Goal: Task Accomplishment & Management: Use online tool/utility

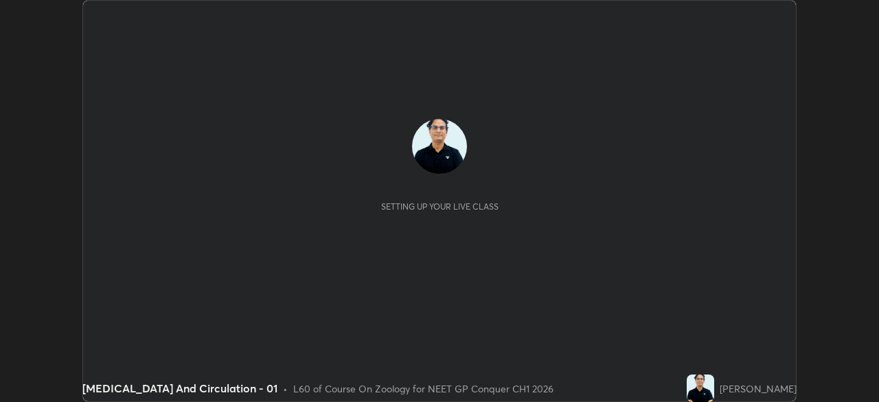
scroll to position [402, 878]
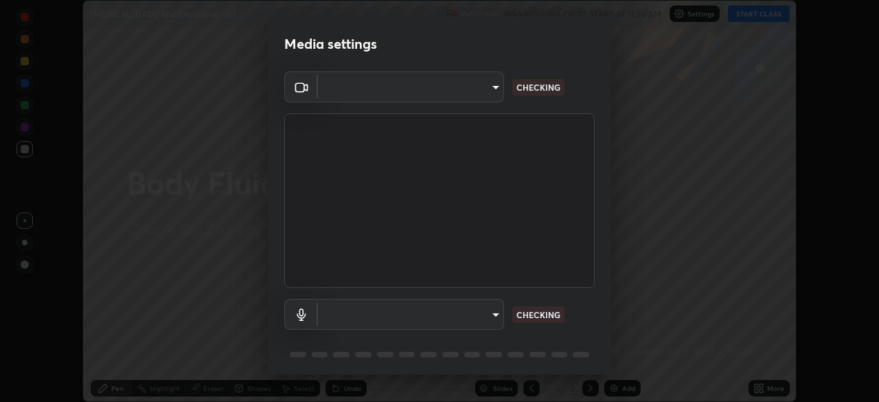
type input "1a0cd2fa9eaecc5464ce661d2c376d4f68bb2a1a8db1c3726163fcb70f995fb6"
type input "default"
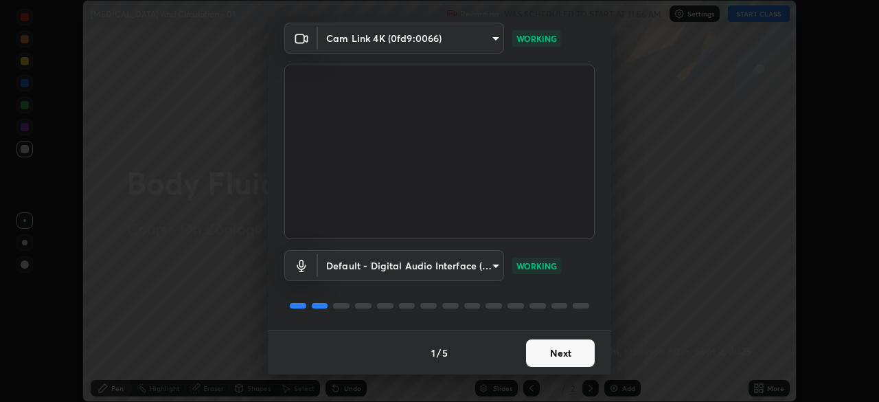
click at [570, 356] on button "Next" at bounding box center [560, 352] width 69 height 27
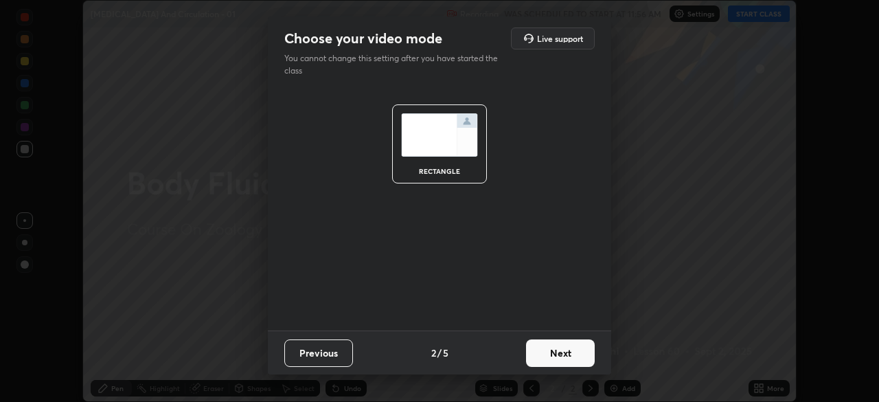
click at [570, 358] on button "Next" at bounding box center [560, 352] width 69 height 27
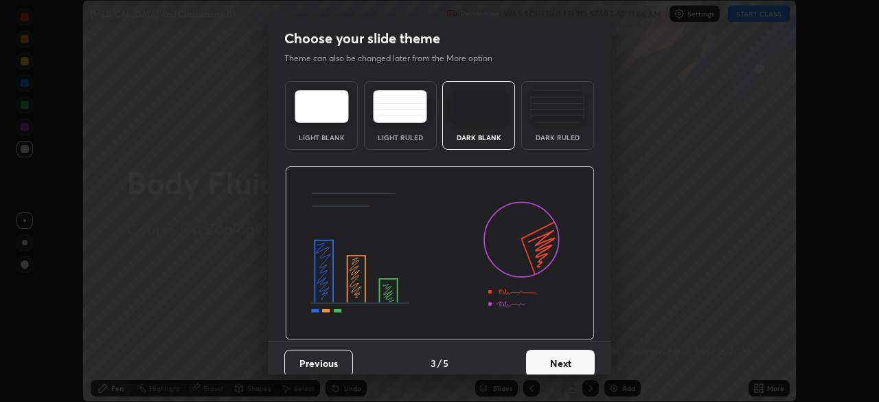
click at [569, 365] on button "Next" at bounding box center [560, 362] width 69 height 27
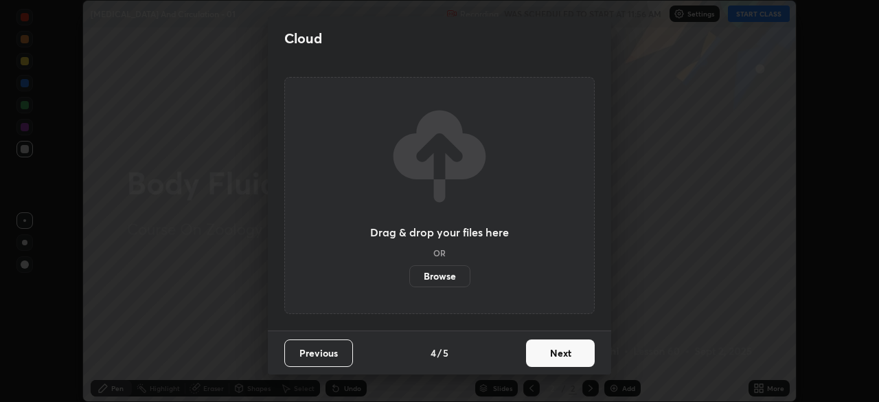
click at [567, 361] on button "Next" at bounding box center [560, 352] width 69 height 27
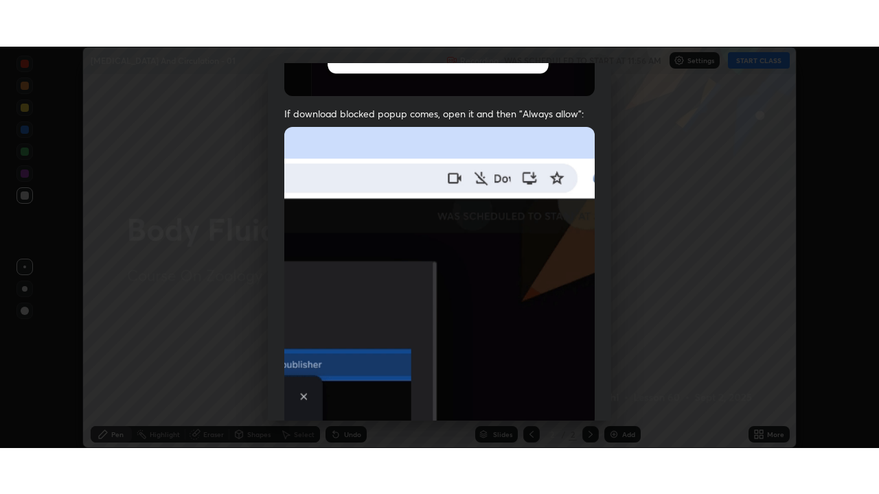
scroll to position [312, 0]
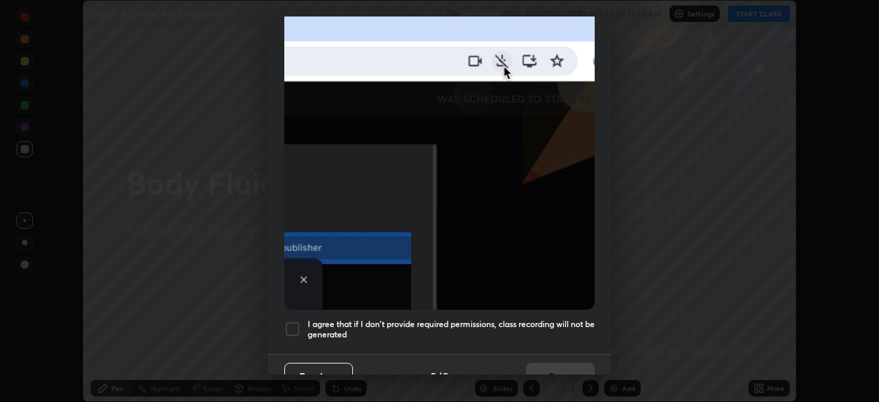
click at [292, 322] on div at bounding box center [292, 329] width 16 height 16
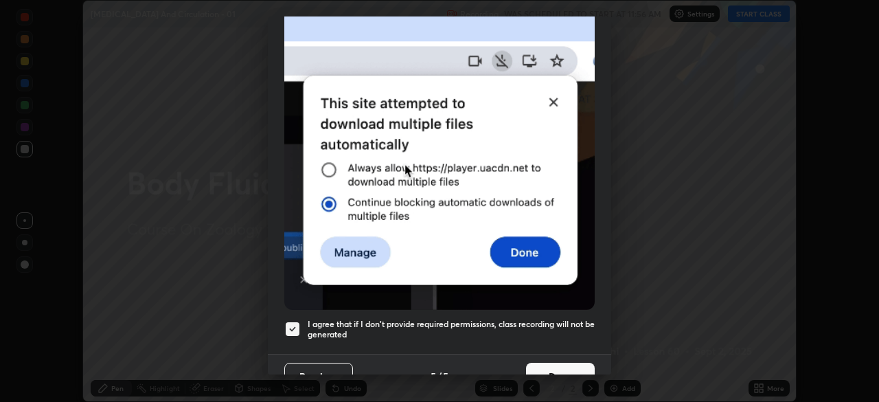
click at [562, 362] on button "Done" at bounding box center [560, 375] width 69 height 27
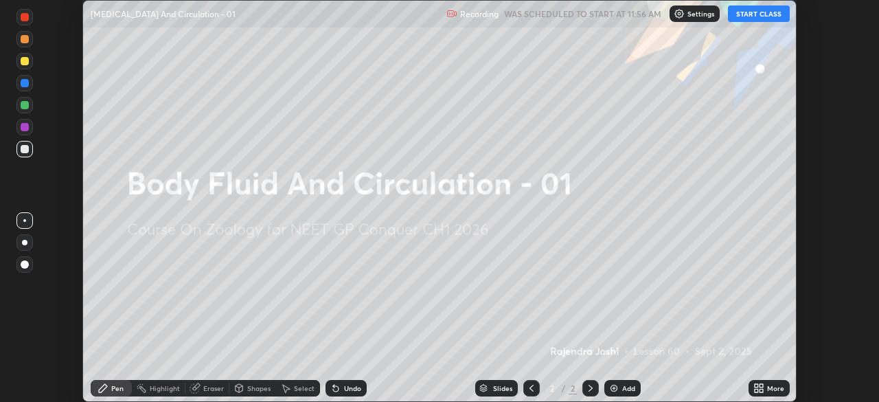
click at [756, 12] on button "START CLASS" at bounding box center [759, 13] width 62 height 16
click at [756, 385] on icon at bounding box center [755, 385] width 3 height 3
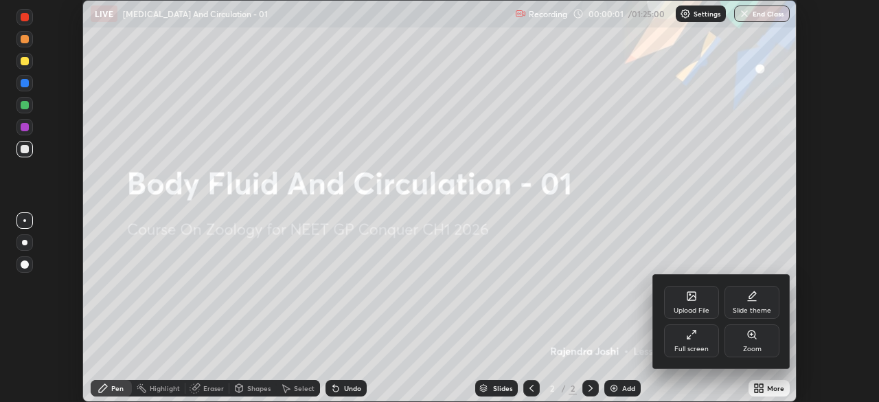
click at [691, 338] on icon at bounding box center [691, 334] width 11 height 11
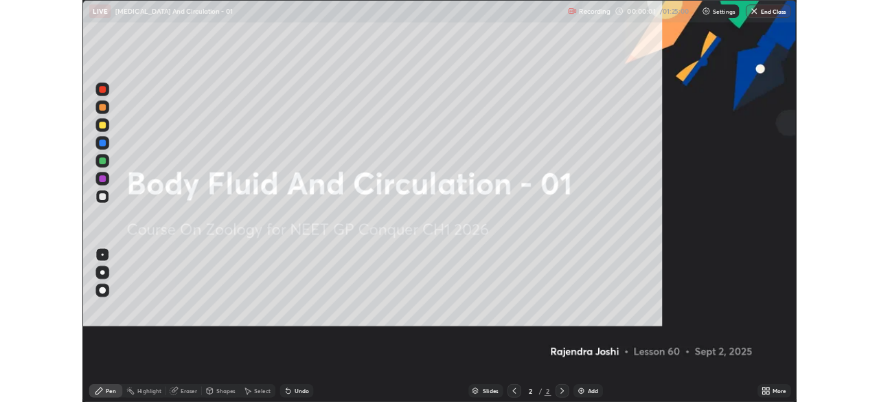
scroll to position [494, 879]
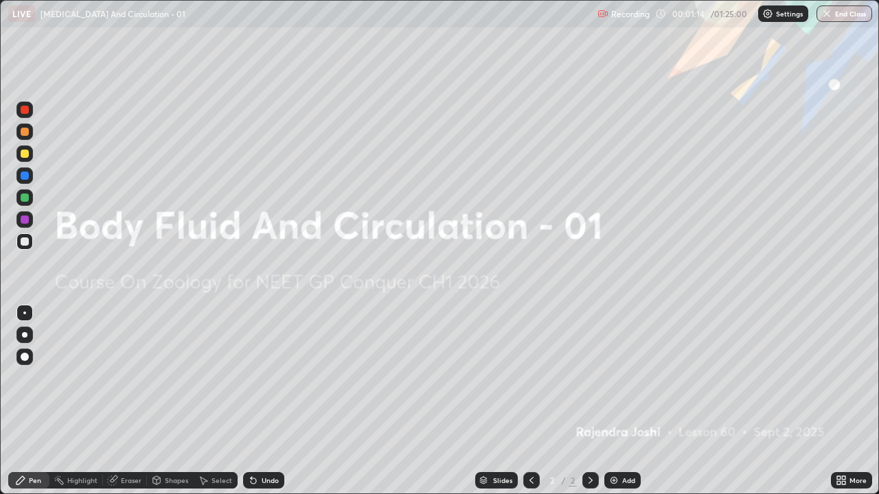
click at [631, 401] on div "Add" at bounding box center [628, 480] width 13 height 7
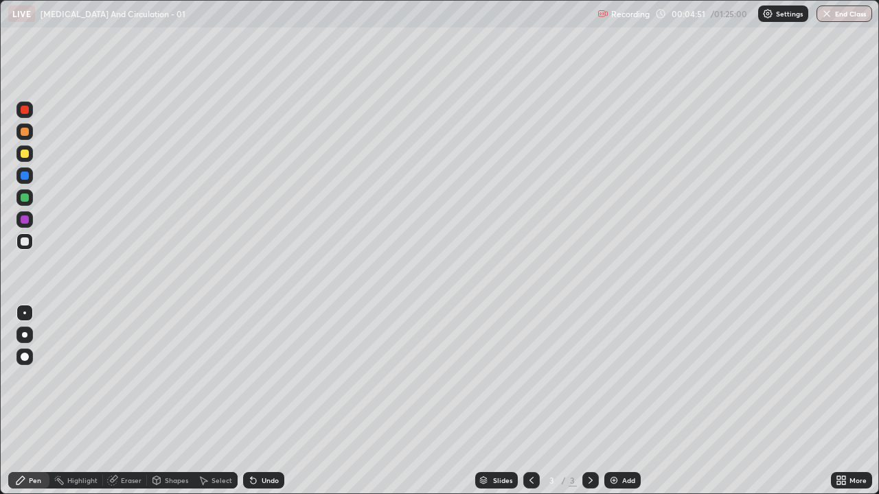
click at [22, 222] on div at bounding box center [25, 220] width 8 height 8
click at [270, 401] on div "Undo" at bounding box center [270, 480] width 17 height 7
click at [266, 401] on div "Undo" at bounding box center [270, 480] width 17 height 7
click at [267, 401] on div "Undo" at bounding box center [270, 480] width 17 height 7
click at [263, 401] on div "Undo" at bounding box center [270, 480] width 17 height 7
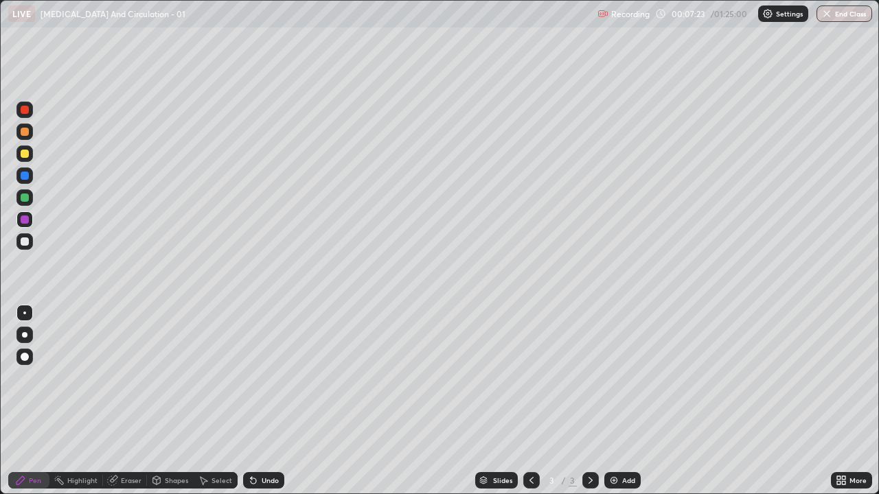
click at [271, 401] on div "Undo" at bounding box center [263, 480] width 41 height 16
click at [269, 401] on div "Undo" at bounding box center [270, 480] width 17 height 7
click at [269, 401] on div "Undo" at bounding box center [263, 480] width 41 height 16
click at [23, 239] on div at bounding box center [25, 241] width 8 height 8
click at [24, 312] on div at bounding box center [24, 313] width 3 height 3
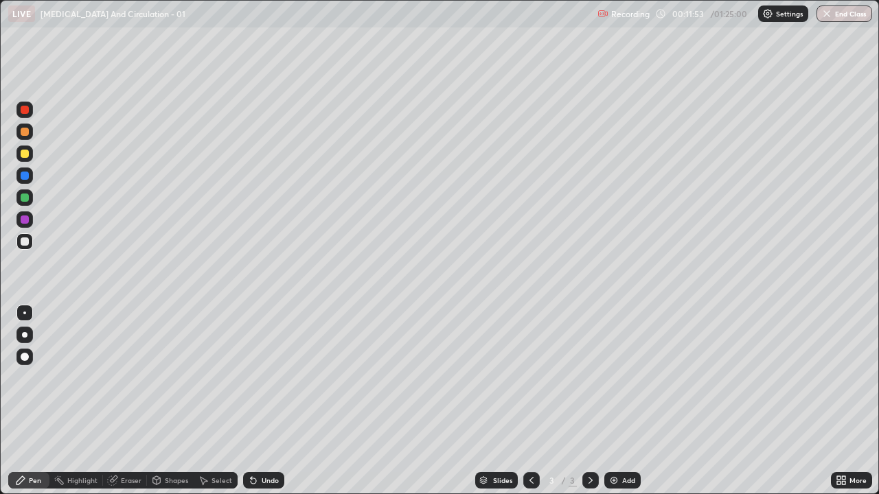
click at [21, 108] on div at bounding box center [25, 110] width 8 height 8
click at [618, 401] on div "Add" at bounding box center [622, 480] width 36 height 16
click at [25, 241] on div at bounding box center [25, 241] width 8 height 8
click at [30, 111] on div at bounding box center [24, 110] width 16 height 16
click at [22, 132] on div at bounding box center [25, 132] width 8 height 8
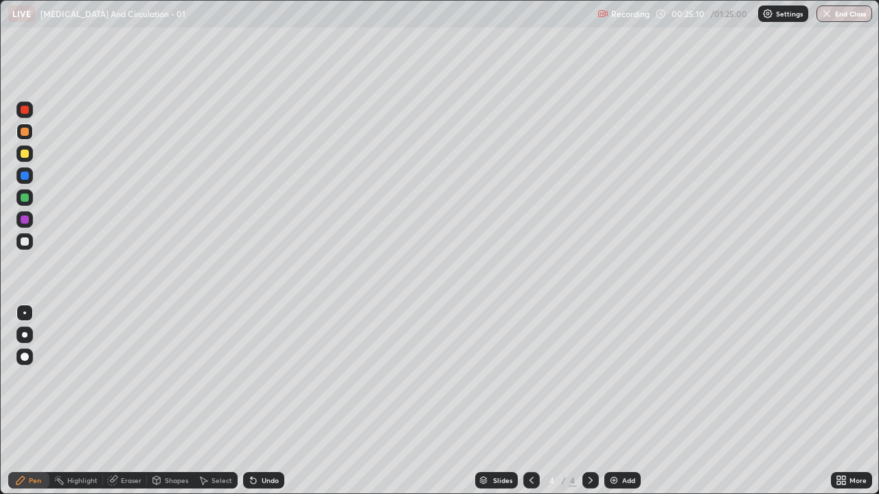
click at [24, 156] on div at bounding box center [25, 154] width 8 height 8
click at [20, 243] on div at bounding box center [24, 241] width 16 height 16
click at [25, 111] on div at bounding box center [25, 110] width 8 height 8
click at [26, 242] on div at bounding box center [25, 241] width 8 height 8
click at [614, 401] on div "Add" at bounding box center [622, 480] width 36 height 16
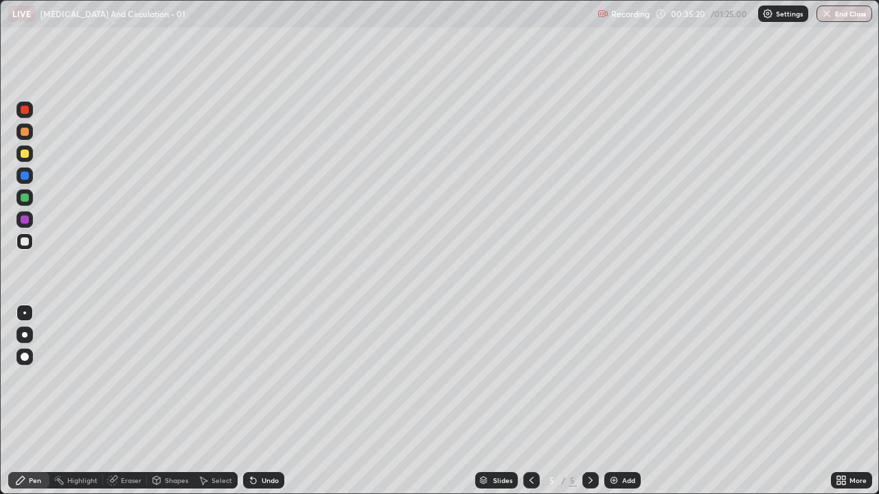
click at [266, 401] on div "Undo" at bounding box center [270, 480] width 17 height 7
click at [264, 401] on div "Undo" at bounding box center [270, 480] width 17 height 7
click at [262, 401] on div "Undo" at bounding box center [270, 480] width 17 height 7
click at [259, 401] on div "Undo" at bounding box center [263, 480] width 41 height 16
click at [262, 401] on div "Undo" at bounding box center [270, 480] width 17 height 7
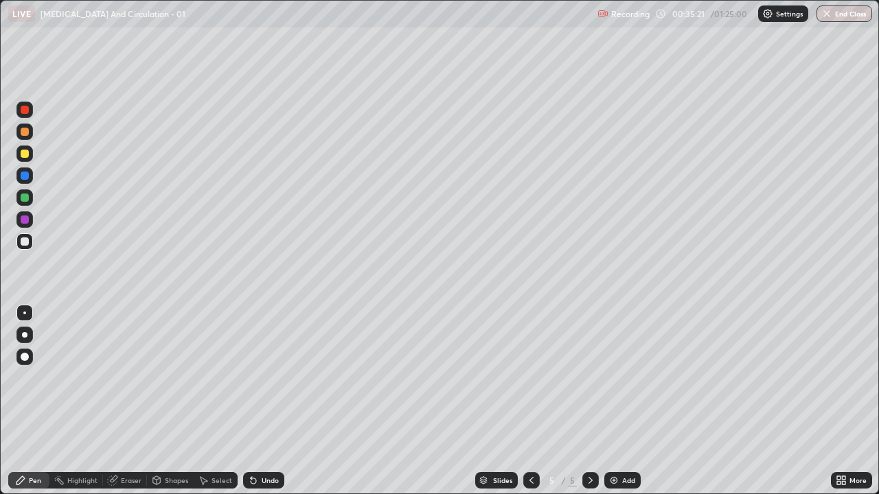
click at [258, 401] on div "Undo" at bounding box center [263, 480] width 41 height 16
click at [259, 401] on div "Undo" at bounding box center [263, 480] width 41 height 16
click at [255, 401] on icon at bounding box center [253, 480] width 11 height 11
click at [251, 401] on icon at bounding box center [253, 480] width 5 height 5
click at [23, 242] on div at bounding box center [25, 241] width 8 height 8
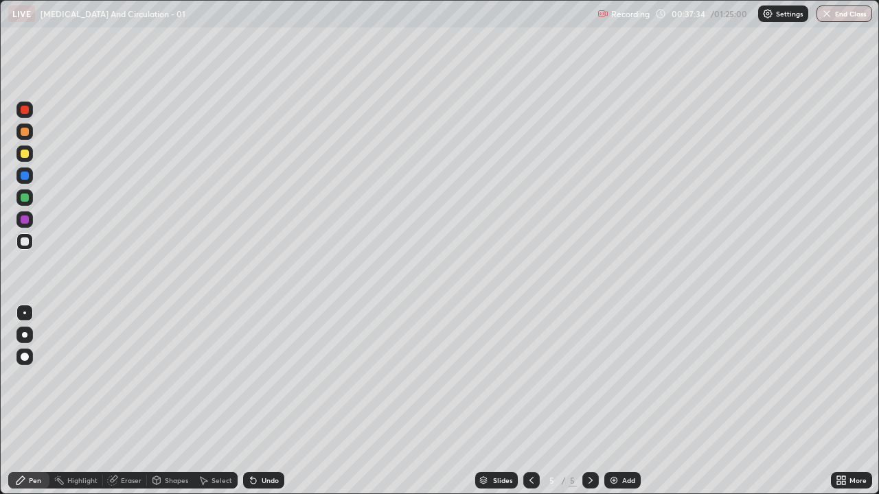
click at [268, 401] on div "Undo" at bounding box center [270, 480] width 17 height 7
click at [24, 217] on div at bounding box center [25, 220] width 8 height 8
click at [28, 174] on div at bounding box center [25, 176] width 8 height 8
click at [277, 401] on div "Undo" at bounding box center [263, 480] width 41 height 16
click at [23, 198] on div at bounding box center [25, 198] width 8 height 8
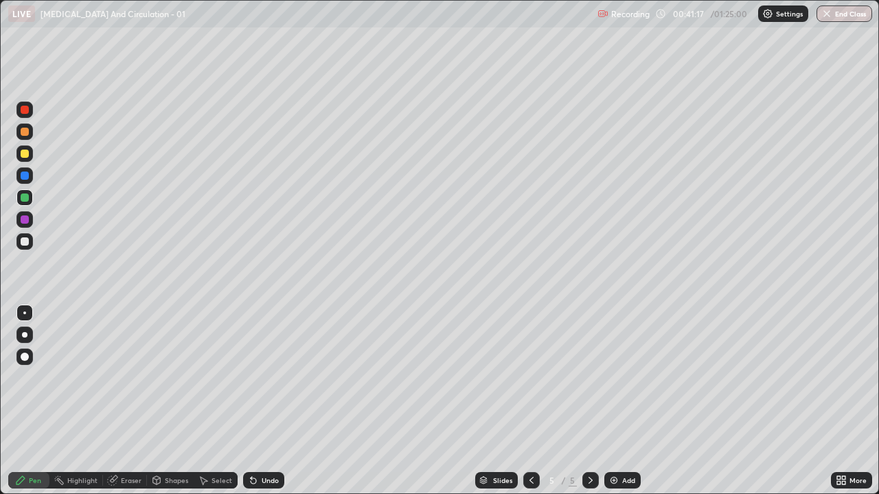
click at [616, 401] on img at bounding box center [613, 480] width 11 height 11
click at [25, 243] on div at bounding box center [25, 241] width 8 height 8
click at [266, 401] on div "Undo" at bounding box center [270, 480] width 17 height 7
click at [24, 176] on div at bounding box center [25, 176] width 8 height 8
click at [23, 242] on div at bounding box center [25, 241] width 8 height 8
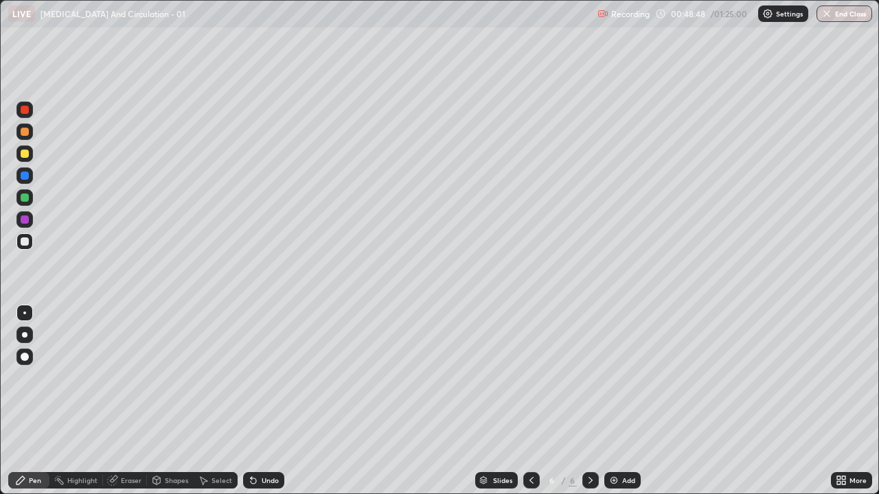
click at [266, 401] on div "Undo" at bounding box center [270, 480] width 17 height 7
click at [266, 401] on div "Undo" at bounding box center [263, 480] width 41 height 16
click at [264, 401] on div "Undo" at bounding box center [263, 480] width 41 height 16
click at [627, 401] on div "Add" at bounding box center [628, 480] width 13 height 7
click at [25, 111] on div at bounding box center [25, 110] width 8 height 8
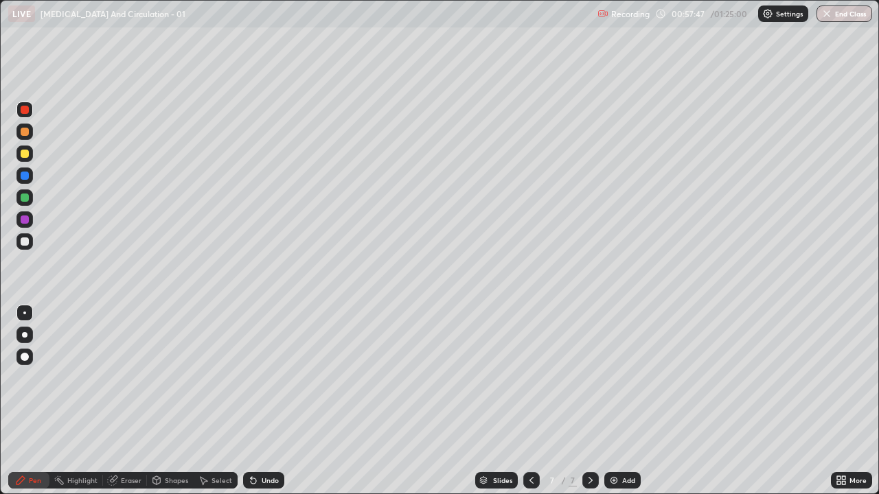
click at [24, 176] on div at bounding box center [25, 176] width 8 height 8
click at [26, 222] on div at bounding box center [25, 220] width 8 height 8
click at [619, 401] on div "Add" at bounding box center [622, 480] width 36 height 16
click at [528, 401] on icon at bounding box center [531, 480] width 11 height 11
click at [26, 111] on div at bounding box center [25, 110] width 8 height 8
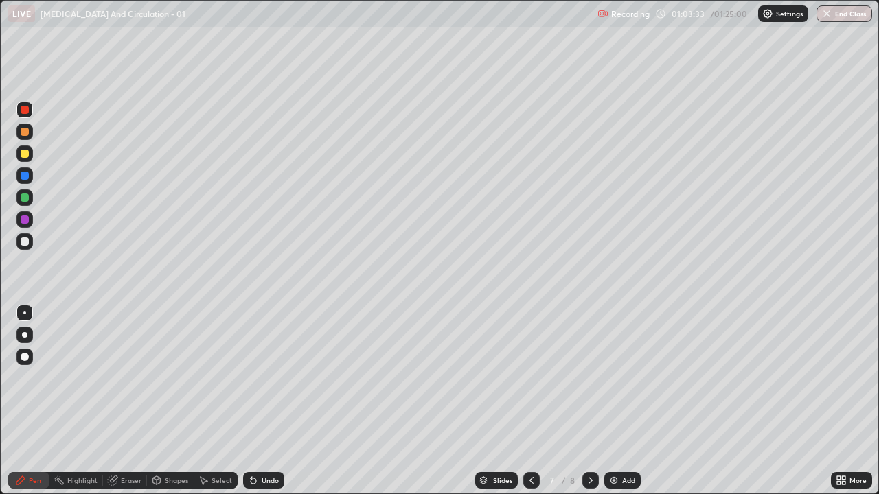
click at [26, 174] on div at bounding box center [25, 176] width 8 height 8
click at [627, 401] on div "Add" at bounding box center [628, 480] width 13 height 7
click at [25, 244] on div at bounding box center [25, 241] width 8 height 8
click at [29, 111] on div at bounding box center [24, 110] width 16 height 16
click at [27, 154] on div at bounding box center [25, 154] width 8 height 8
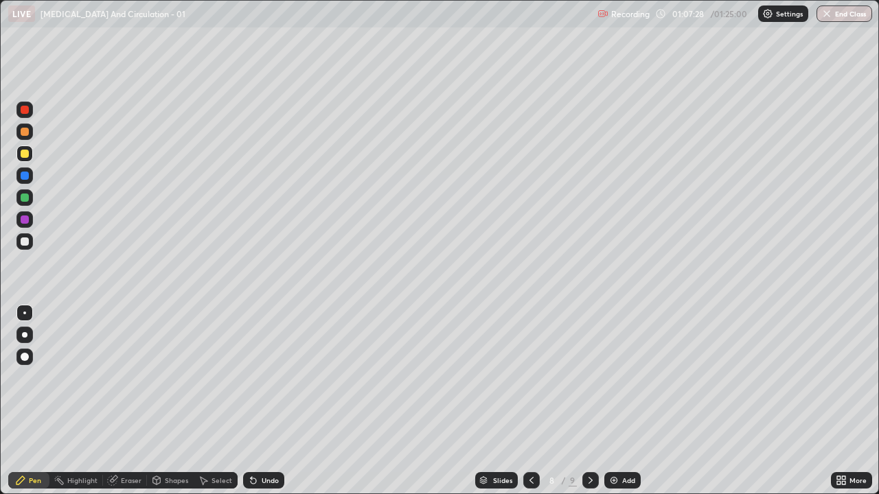
click at [28, 176] on div at bounding box center [25, 176] width 8 height 8
click at [23, 154] on div at bounding box center [25, 154] width 8 height 8
click at [23, 117] on div at bounding box center [24, 110] width 16 height 16
click at [25, 197] on div at bounding box center [25, 198] width 8 height 8
click at [25, 154] on div at bounding box center [25, 154] width 8 height 8
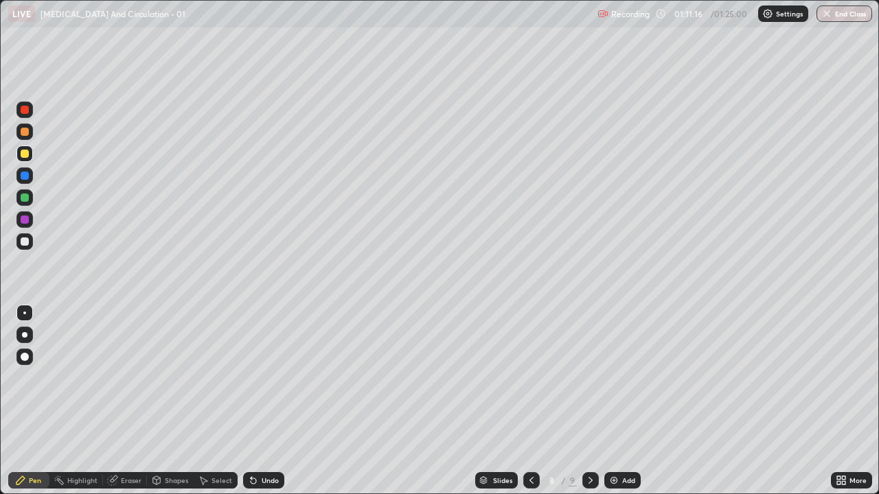
click at [268, 401] on div "Undo" at bounding box center [270, 480] width 17 height 7
click at [266, 401] on div "Undo" at bounding box center [270, 480] width 17 height 7
click at [26, 199] on div at bounding box center [25, 198] width 8 height 8
click at [622, 401] on div "Add" at bounding box center [628, 480] width 13 height 7
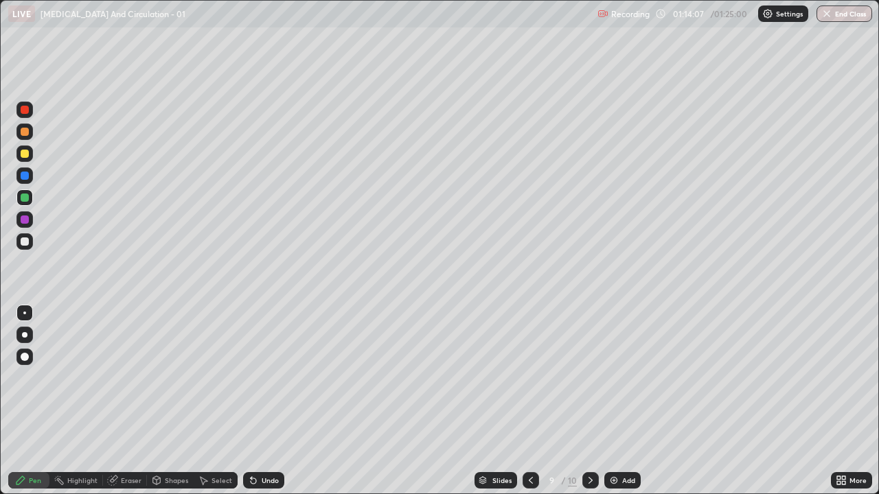
click at [529, 401] on icon at bounding box center [530, 480] width 11 height 11
click at [628, 401] on div "Add" at bounding box center [628, 480] width 13 height 7
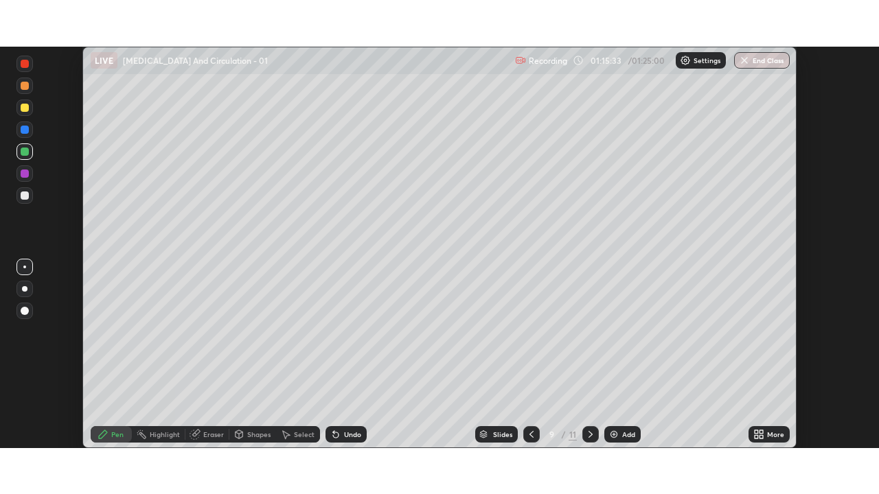
scroll to position [68234, 67757]
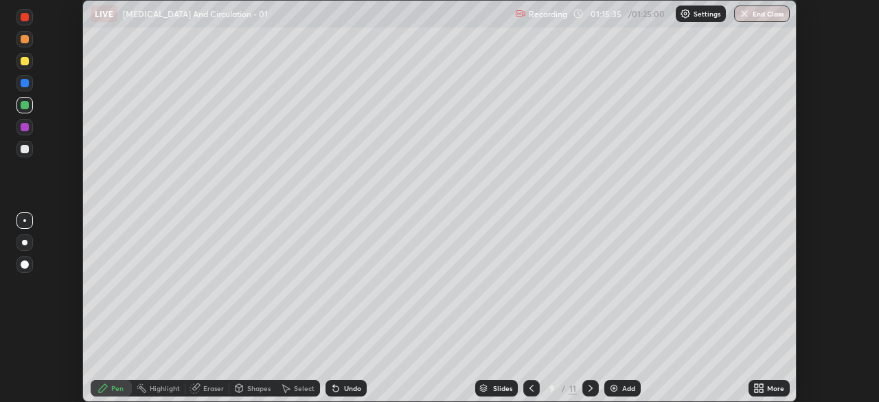
click at [756, 390] on icon at bounding box center [755, 389] width 3 height 3
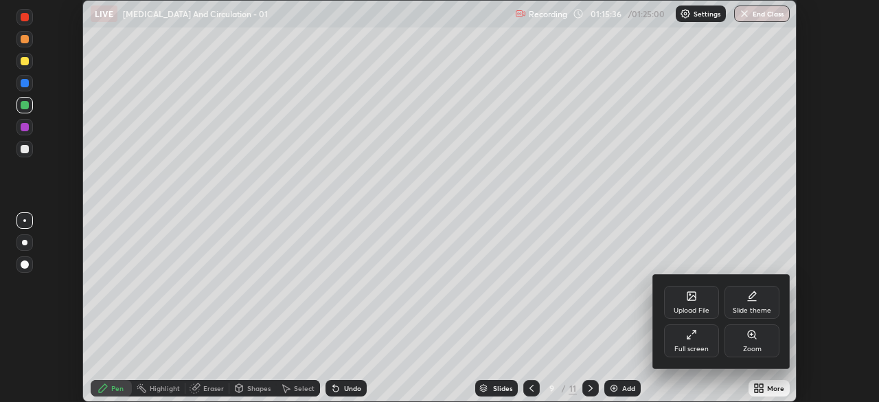
click at [701, 338] on div "Full screen" at bounding box center [691, 340] width 55 height 33
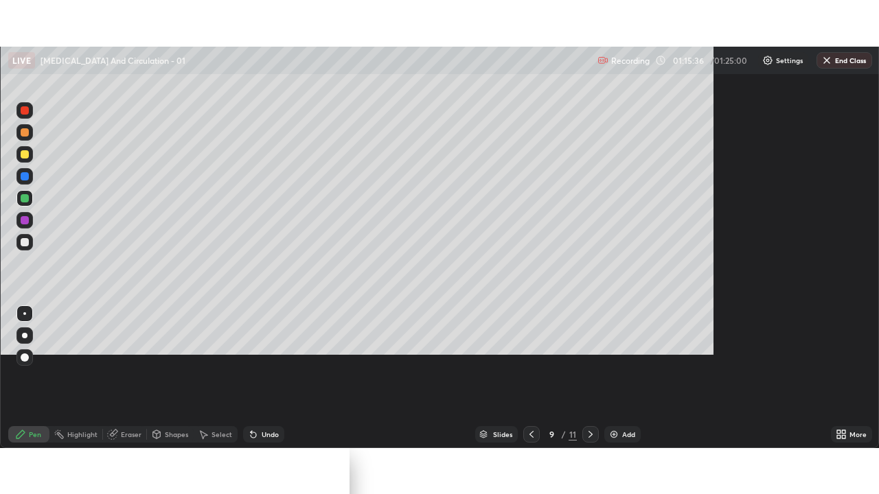
scroll to position [494, 879]
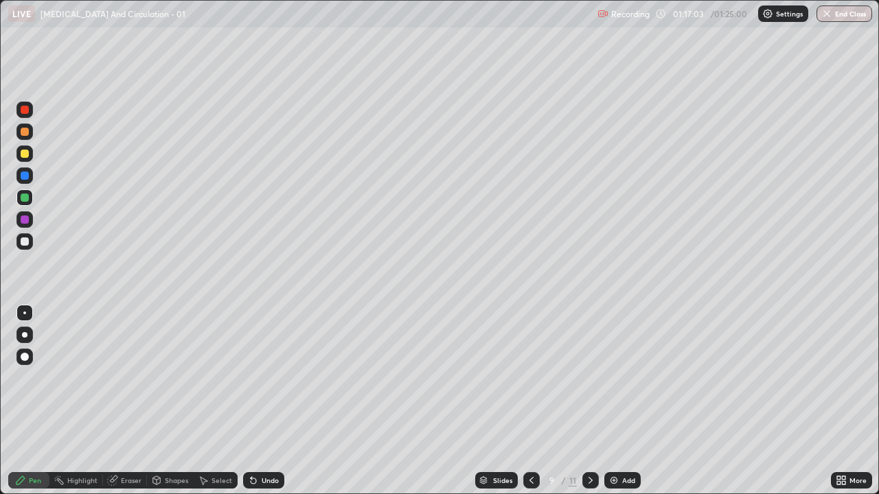
click at [264, 401] on div "Undo" at bounding box center [270, 480] width 17 height 7
click at [266, 401] on div "Undo" at bounding box center [263, 480] width 41 height 16
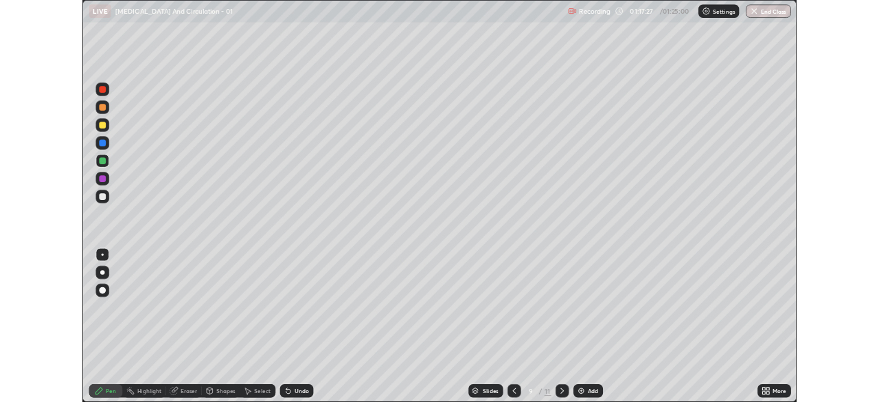
scroll to position [494, 879]
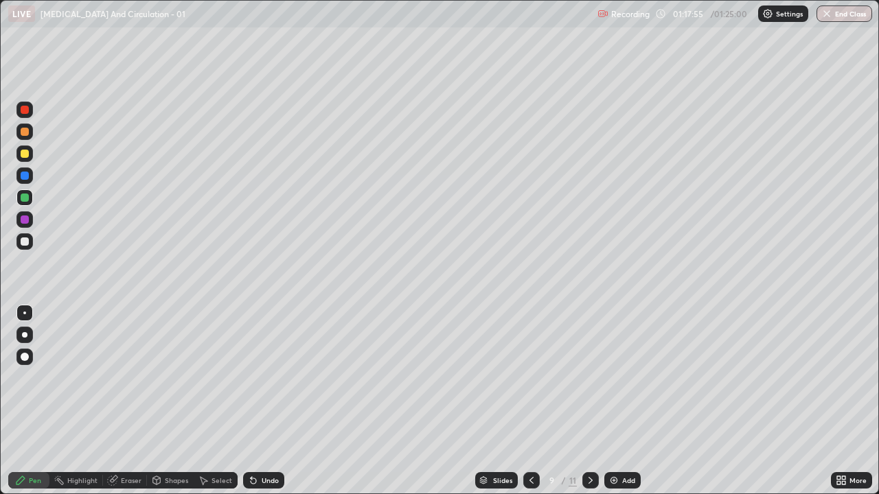
click at [269, 483] on div "Undo" at bounding box center [270, 480] width 17 height 7
click at [270, 480] on div "Undo" at bounding box center [270, 480] width 17 height 7
click at [270, 481] on div "Undo" at bounding box center [270, 480] width 17 height 7
click at [269, 483] on div "Undo" at bounding box center [270, 480] width 17 height 7
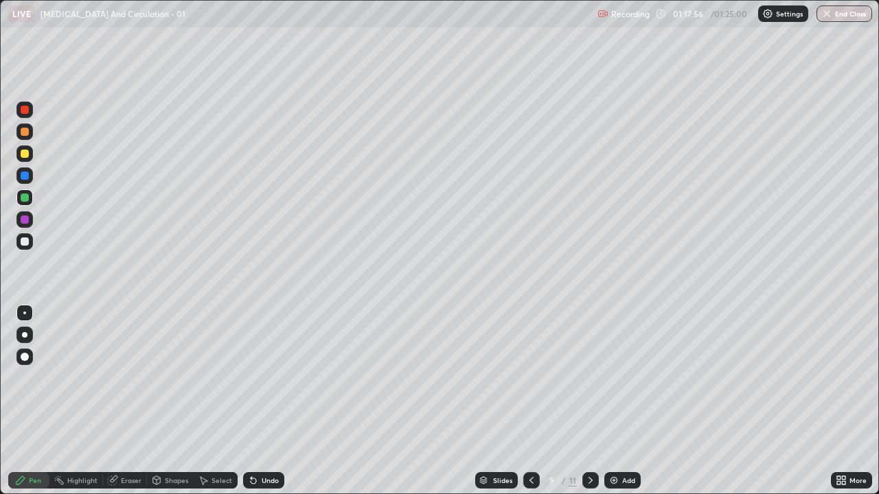
click at [270, 486] on div "Undo" at bounding box center [263, 480] width 41 height 16
click at [272, 485] on div "Undo" at bounding box center [263, 480] width 41 height 16
click at [273, 485] on div "Undo" at bounding box center [263, 480] width 41 height 16
click at [274, 485] on div "Undo" at bounding box center [263, 480] width 41 height 16
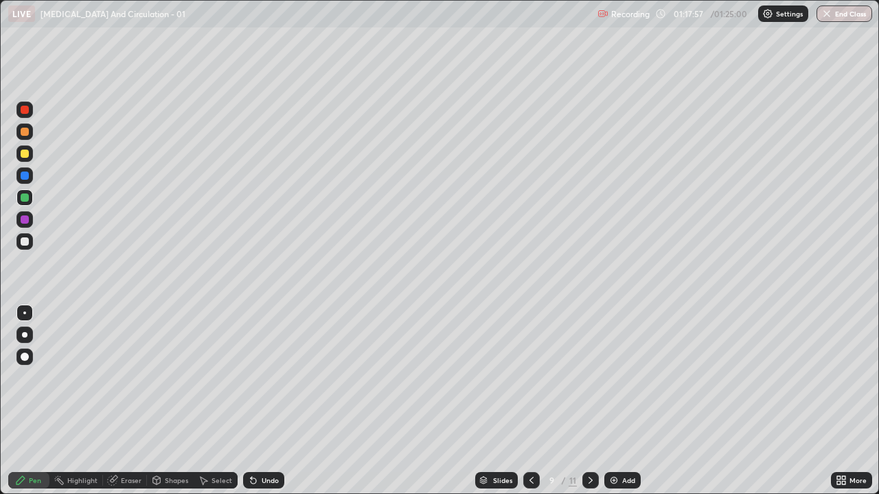
click at [272, 485] on div "Undo" at bounding box center [263, 480] width 41 height 16
click at [272, 486] on div "Undo" at bounding box center [263, 480] width 41 height 16
click at [272, 485] on div "Undo" at bounding box center [263, 480] width 41 height 16
click at [271, 485] on div "Undo" at bounding box center [263, 480] width 41 height 16
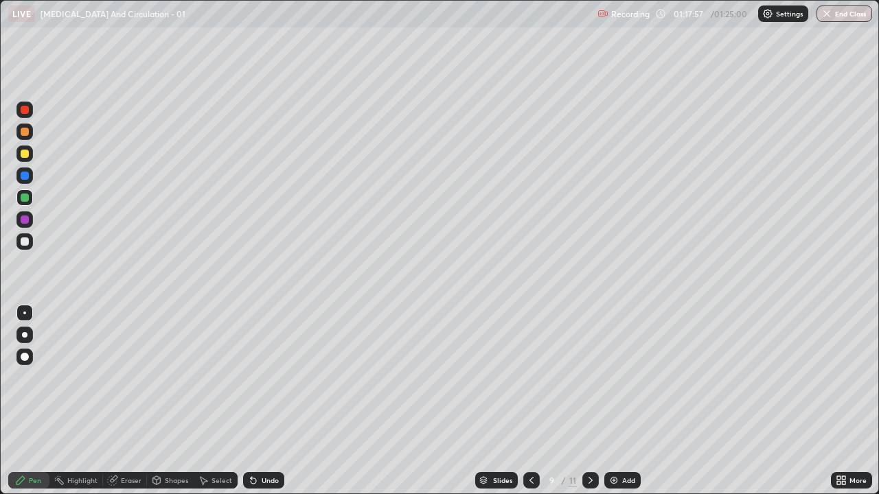
click at [272, 487] on div "Undo" at bounding box center [263, 480] width 41 height 16
click at [274, 487] on div "Undo" at bounding box center [263, 480] width 41 height 16
click at [272, 487] on div "Undo" at bounding box center [263, 480] width 41 height 16
click at [273, 487] on div "Undo" at bounding box center [263, 480] width 41 height 16
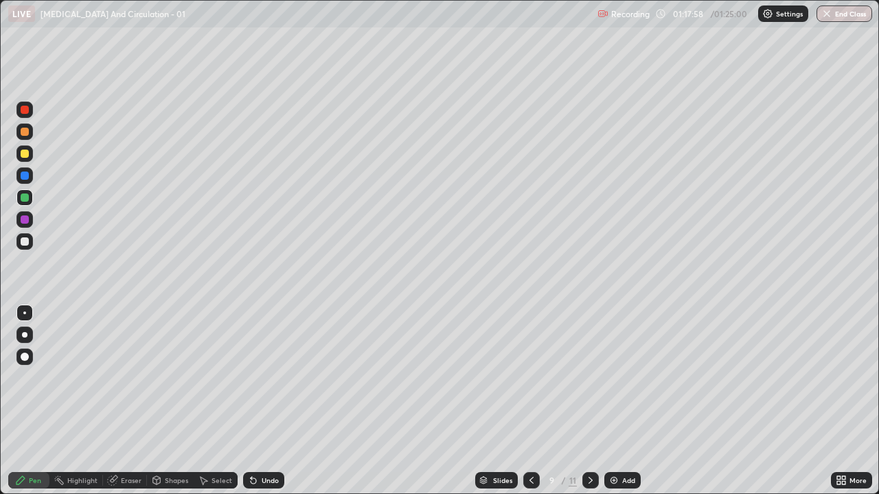
click at [272, 487] on div "Undo" at bounding box center [263, 480] width 41 height 16
click at [271, 487] on div "Undo" at bounding box center [263, 480] width 41 height 16
click at [270, 487] on div "Undo" at bounding box center [263, 480] width 41 height 16
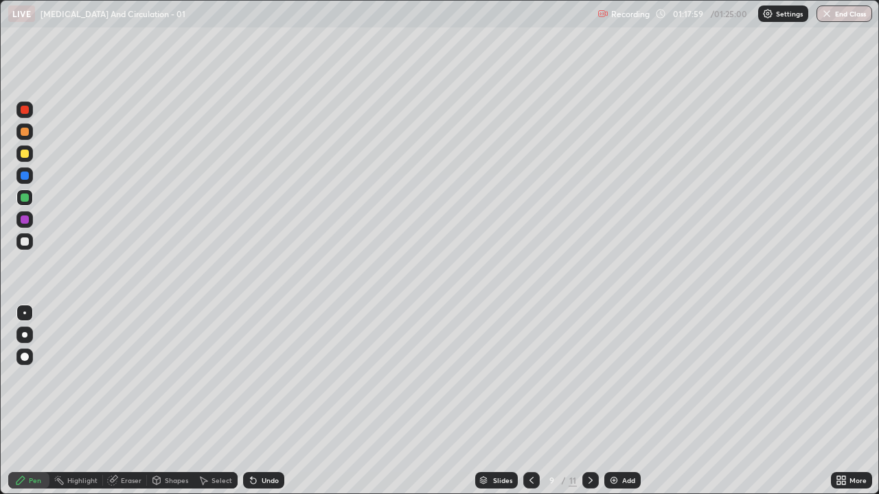
click at [272, 486] on div "Undo" at bounding box center [263, 480] width 41 height 16
click at [270, 487] on div "Undo" at bounding box center [263, 480] width 41 height 16
click at [270, 486] on div "Undo" at bounding box center [263, 480] width 41 height 16
click at [269, 487] on div "Undo" at bounding box center [263, 480] width 41 height 16
click at [269, 486] on div "Undo" at bounding box center [263, 480] width 41 height 16
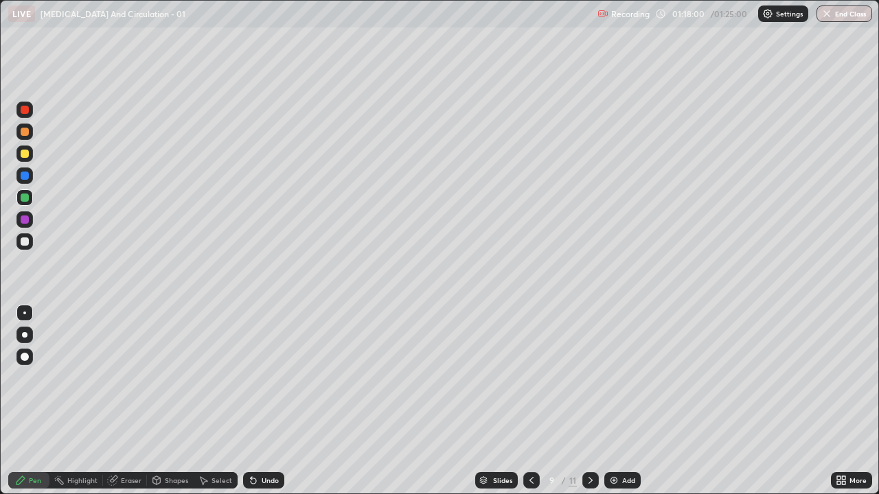
click at [268, 486] on div "Undo" at bounding box center [263, 480] width 41 height 16
click at [267, 487] on div "Undo" at bounding box center [263, 480] width 41 height 16
click at [24, 243] on div at bounding box center [25, 241] width 8 height 8
click at [27, 218] on div at bounding box center [25, 220] width 8 height 8
click at [26, 152] on div at bounding box center [25, 154] width 8 height 8
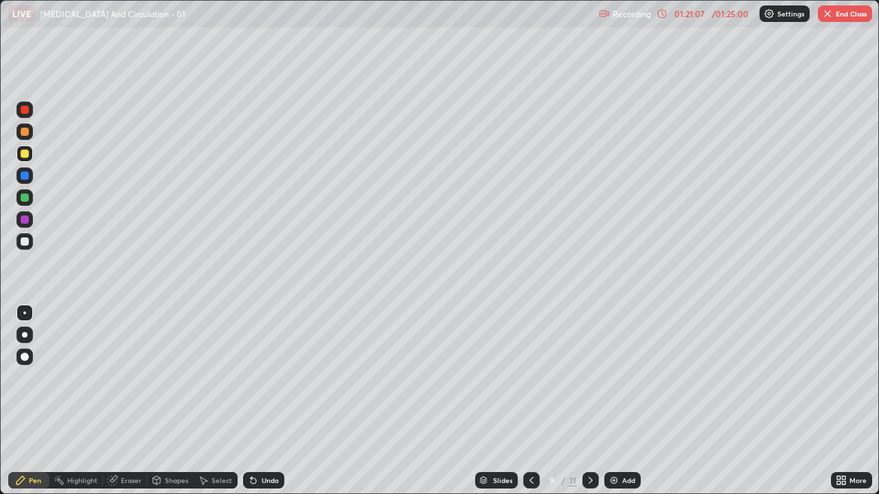
click at [26, 130] on div at bounding box center [25, 132] width 8 height 8
click at [299, 470] on div "Slides 9 / 11 Add" at bounding box center [557, 480] width 546 height 27
click at [306, 474] on div "Slides 9 / 11 Add" at bounding box center [557, 480] width 546 height 27
click at [303, 479] on div "Slides 9 / 11 Add" at bounding box center [557, 480] width 546 height 27
click at [312, 474] on div "Slides 9 / 11 Add" at bounding box center [557, 480] width 546 height 27
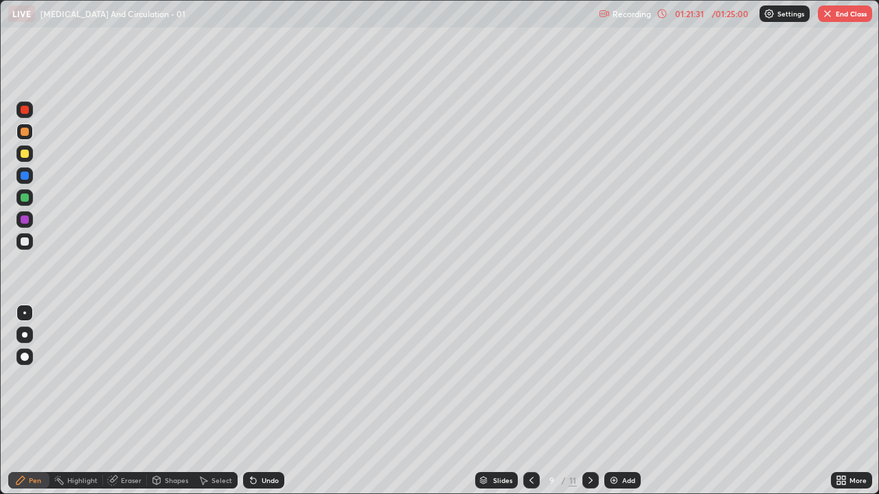
click at [317, 467] on div "Slides 9 / 11 Add" at bounding box center [557, 480] width 546 height 27
click at [320, 468] on div "Slides 9 / 11 Add" at bounding box center [557, 480] width 546 height 27
click at [320, 474] on div "Slides 9 / 11 Add" at bounding box center [557, 480] width 546 height 27
click at [324, 474] on div "Slides 9 / 11 Add" at bounding box center [557, 480] width 546 height 27
click at [346, 474] on div "Slides 9 / 11 Add" at bounding box center [557, 480] width 546 height 27
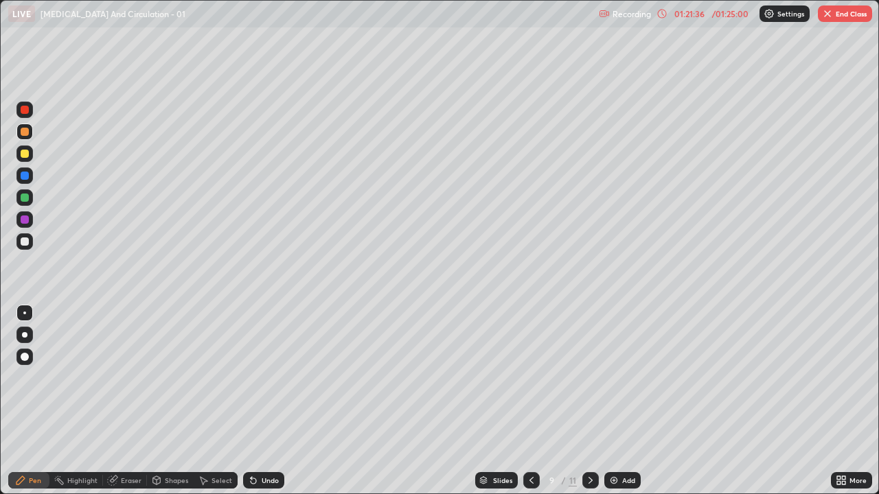
click at [345, 474] on div "Slides 9 / 11 Add" at bounding box center [557, 480] width 546 height 27
click at [275, 483] on div "Undo" at bounding box center [270, 480] width 17 height 7
click at [275, 482] on div "Undo" at bounding box center [270, 480] width 17 height 7
click at [273, 485] on div "Undo" at bounding box center [263, 480] width 41 height 16
click at [272, 484] on div "Undo" at bounding box center [270, 480] width 17 height 7
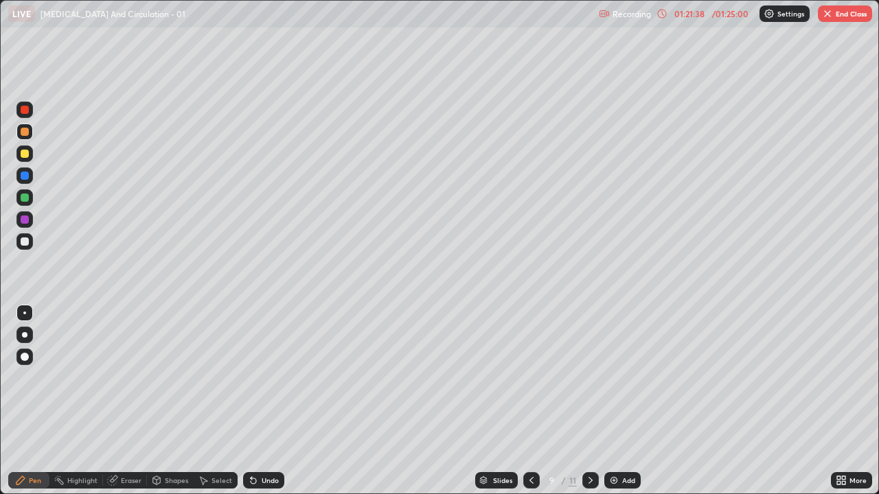
click at [273, 484] on div "Undo" at bounding box center [270, 480] width 17 height 7
click at [272, 483] on div "Undo" at bounding box center [270, 480] width 17 height 7
click at [270, 480] on div "Undo" at bounding box center [270, 480] width 17 height 7
click at [268, 486] on div "Undo" at bounding box center [263, 480] width 41 height 16
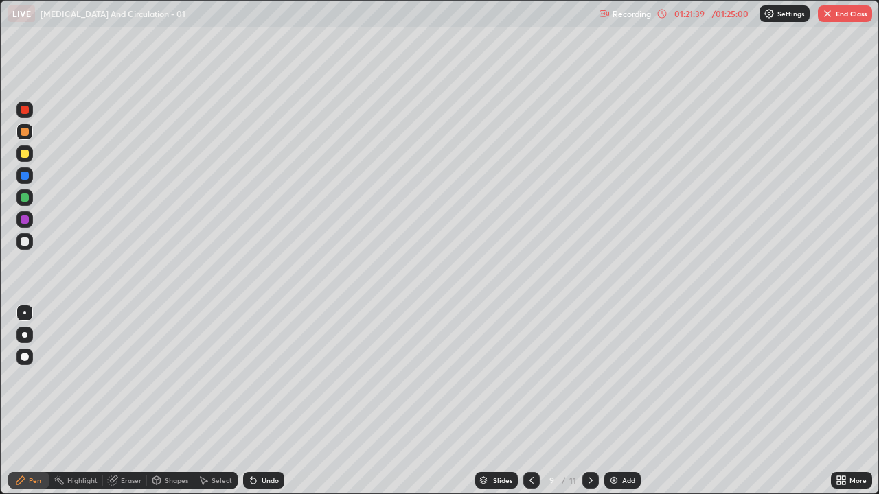
click at [268, 481] on div "Undo" at bounding box center [270, 480] width 17 height 7
click at [268, 480] on div "Undo" at bounding box center [270, 480] width 17 height 7
click at [268, 483] on div "Undo" at bounding box center [270, 480] width 17 height 7
click at [274, 485] on div "Undo" at bounding box center [263, 480] width 41 height 16
click at [272, 484] on div "Undo" at bounding box center [270, 480] width 17 height 7
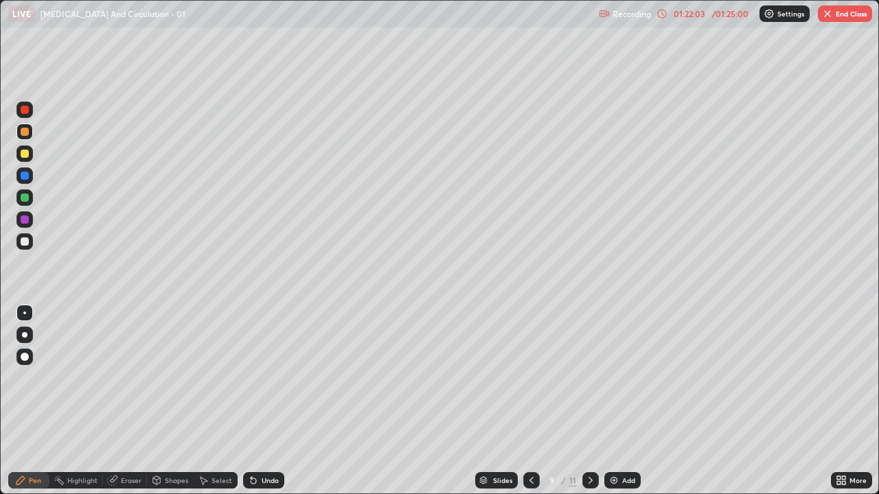
click at [272, 484] on div "Undo" at bounding box center [270, 480] width 17 height 7
click at [271, 483] on div "Undo" at bounding box center [270, 480] width 17 height 7
click at [270, 480] on div "Undo" at bounding box center [270, 480] width 17 height 7
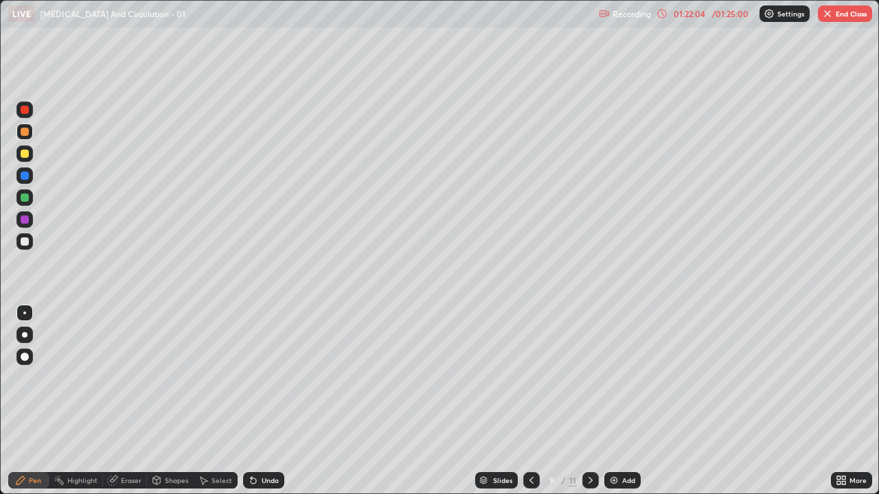
click at [269, 480] on div "Undo" at bounding box center [270, 480] width 17 height 7
click at [269, 481] on div "Undo" at bounding box center [270, 480] width 17 height 7
click at [268, 487] on div "Undo" at bounding box center [263, 480] width 41 height 16
click at [268, 480] on div "Undo" at bounding box center [270, 480] width 17 height 7
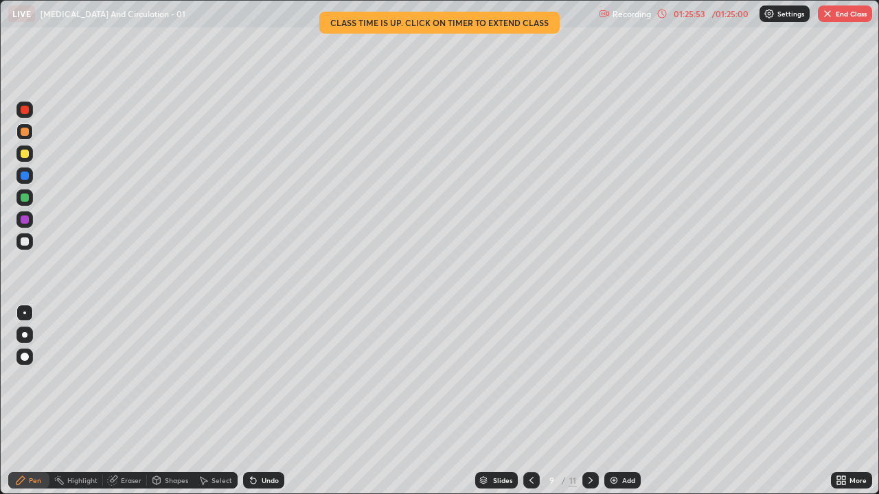
click at [846, 15] on button "End Class" at bounding box center [844, 13] width 54 height 16
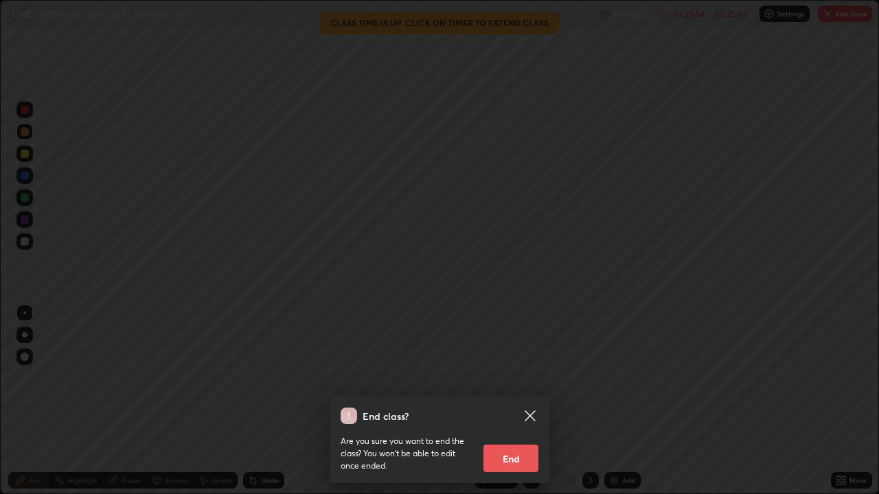
click at [517, 460] on button "End" at bounding box center [510, 458] width 55 height 27
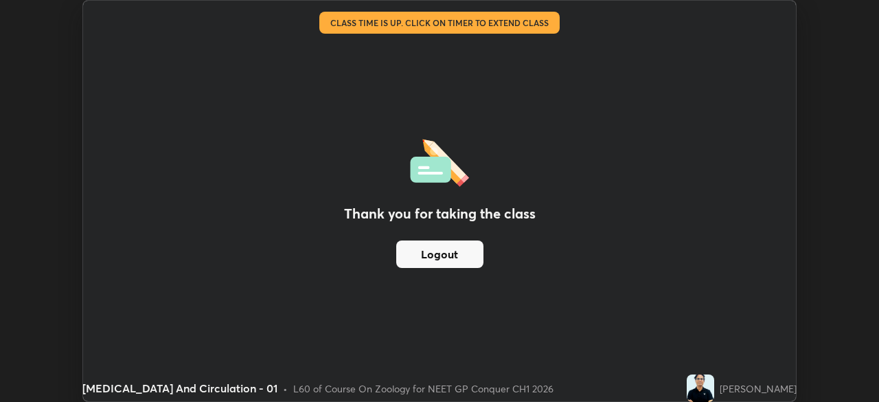
scroll to position [68234, 67757]
click at [746, 316] on div "Thank you for taking the class Logout" at bounding box center [439, 201] width 712 height 400
